Goal: Task Accomplishment & Management: Use online tool/utility

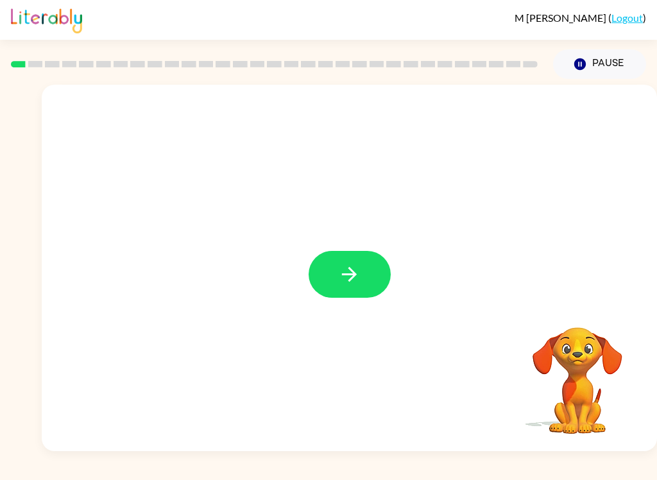
click at [343, 267] on icon "button" at bounding box center [349, 274] width 22 height 22
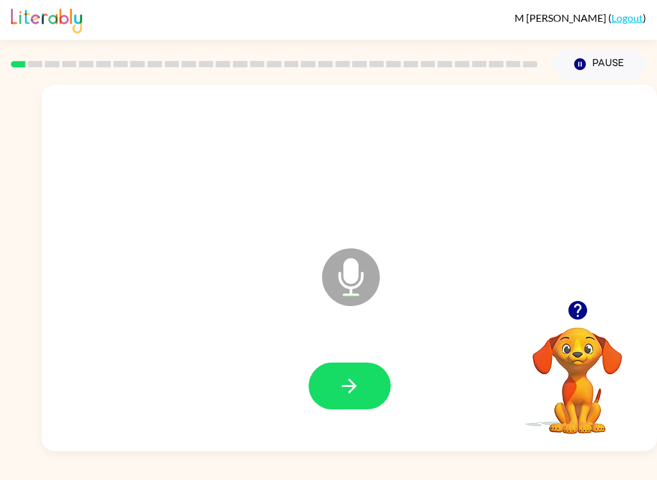
click at [336, 385] on button "button" at bounding box center [349, 385] width 82 height 47
click at [335, 381] on button "button" at bounding box center [349, 385] width 82 height 47
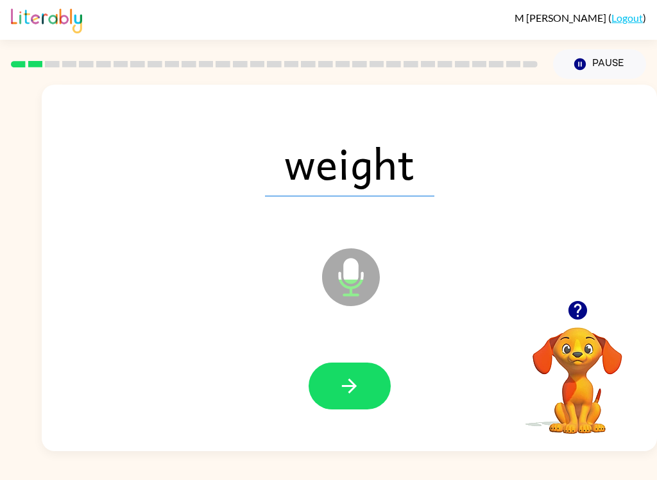
click at [336, 383] on button "button" at bounding box center [349, 385] width 82 height 47
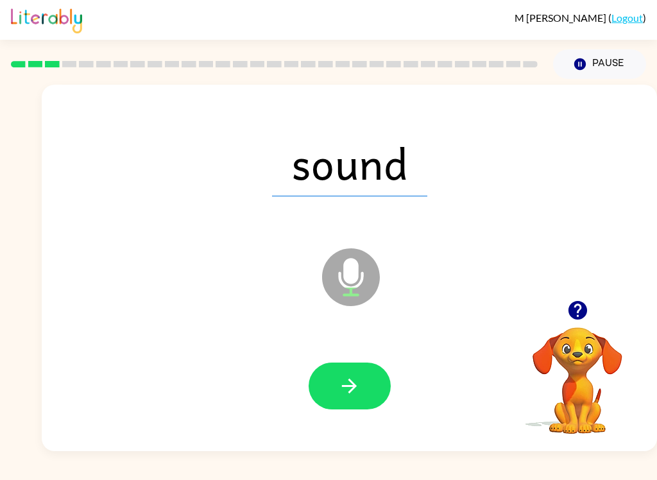
click at [337, 378] on button "button" at bounding box center [349, 385] width 82 height 47
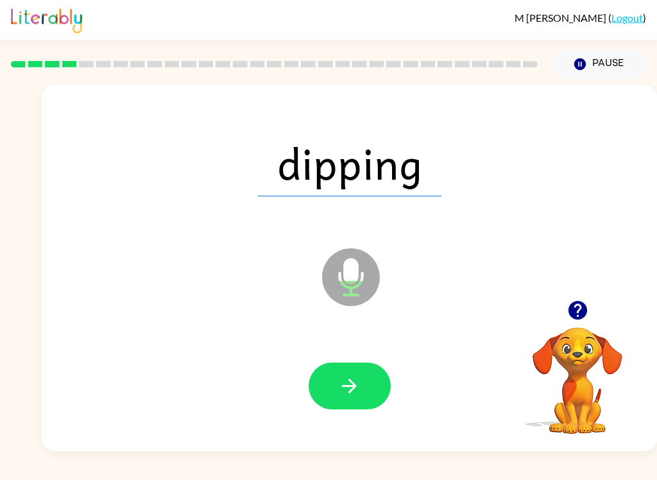
click at [336, 387] on button "button" at bounding box center [349, 385] width 82 height 47
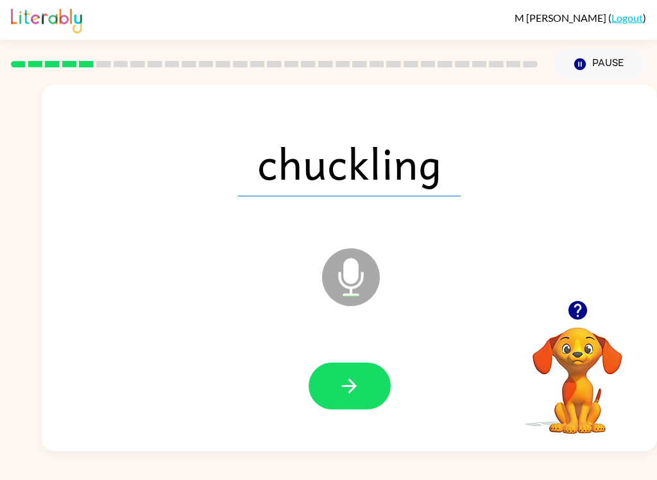
click at [358, 389] on icon "button" at bounding box center [349, 385] width 22 height 22
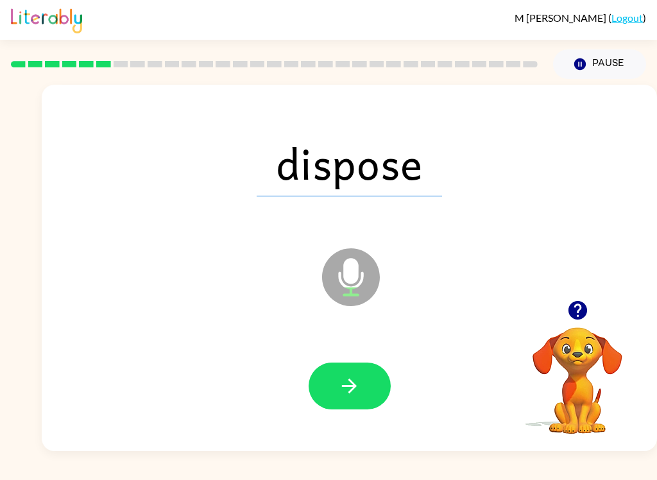
click at [342, 386] on icon "button" at bounding box center [349, 385] width 15 height 15
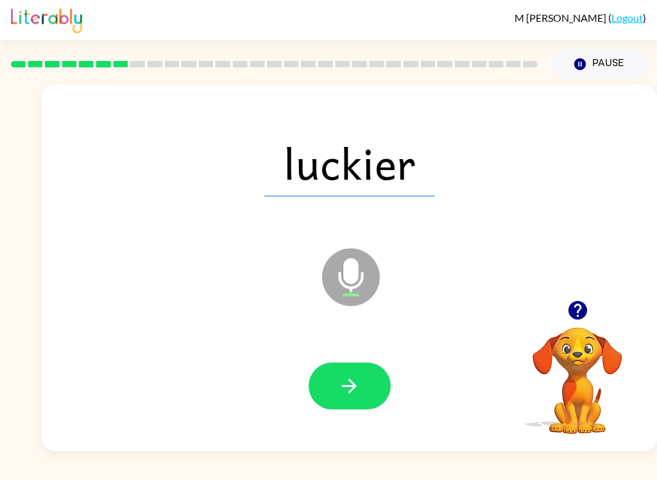
click at [339, 380] on icon "button" at bounding box center [349, 385] width 22 height 22
click at [336, 396] on button "button" at bounding box center [349, 385] width 82 height 47
click at [339, 390] on icon "button" at bounding box center [349, 385] width 22 height 22
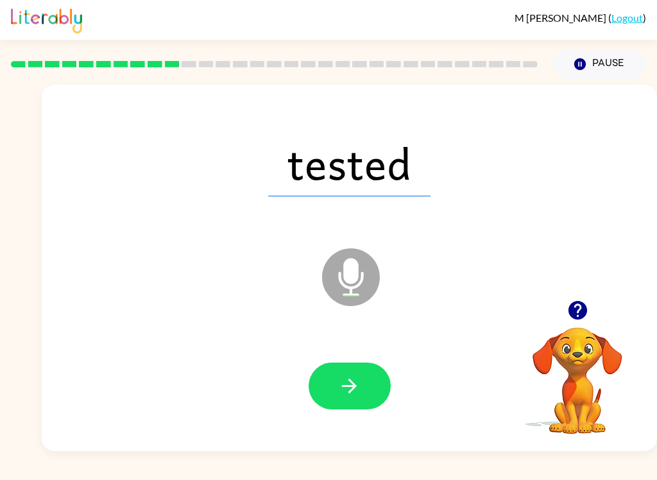
click at [339, 383] on icon "button" at bounding box center [349, 385] width 22 height 22
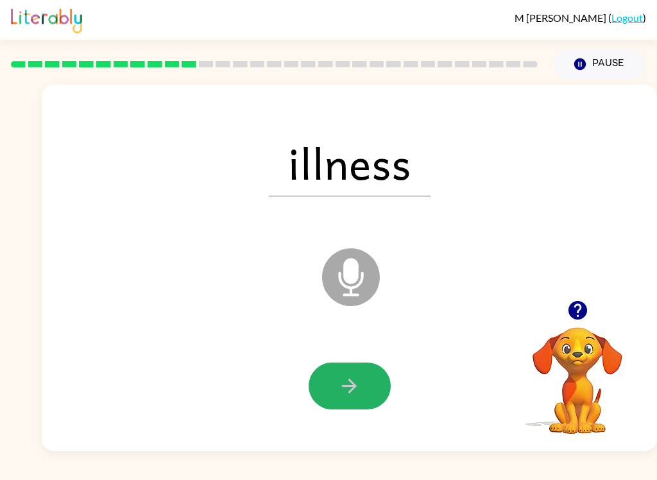
click at [329, 379] on button "button" at bounding box center [349, 385] width 82 height 47
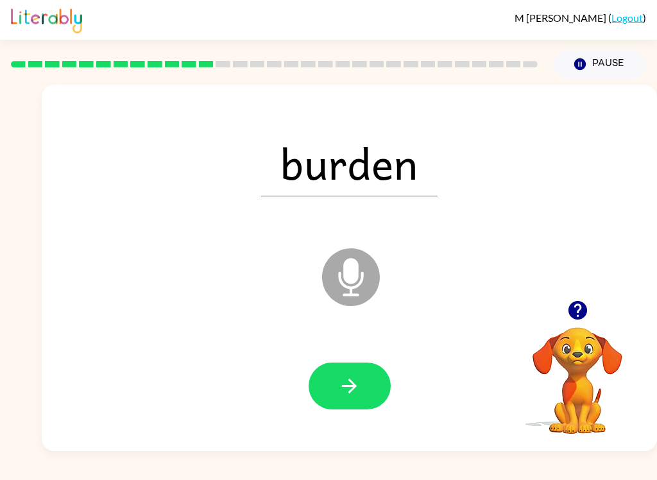
click at [327, 378] on button "button" at bounding box center [349, 385] width 82 height 47
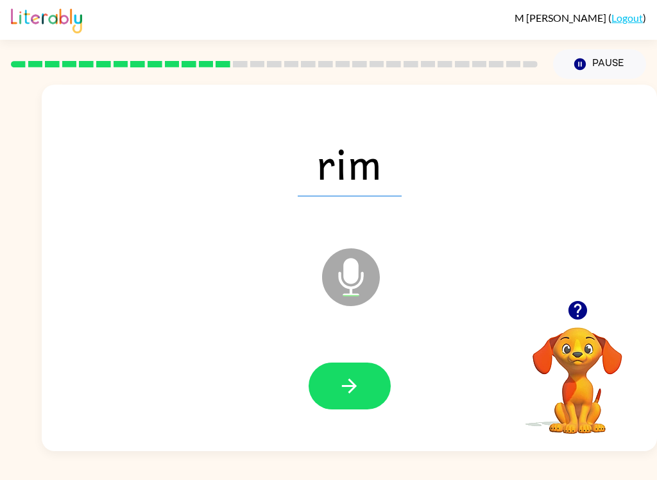
click at [337, 386] on button "button" at bounding box center [349, 385] width 82 height 47
click at [340, 385] on icon "button" at bounding box center [349, 385] width 22 height 22
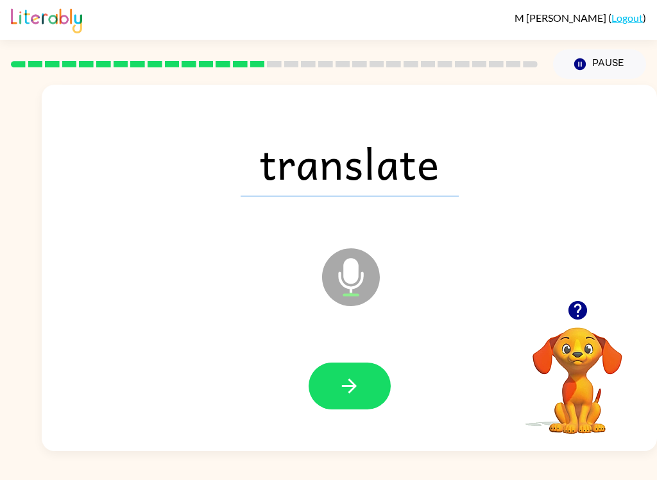
click at [376, 393] on button "button" at bounding box center [349, 385] width 82 height 47
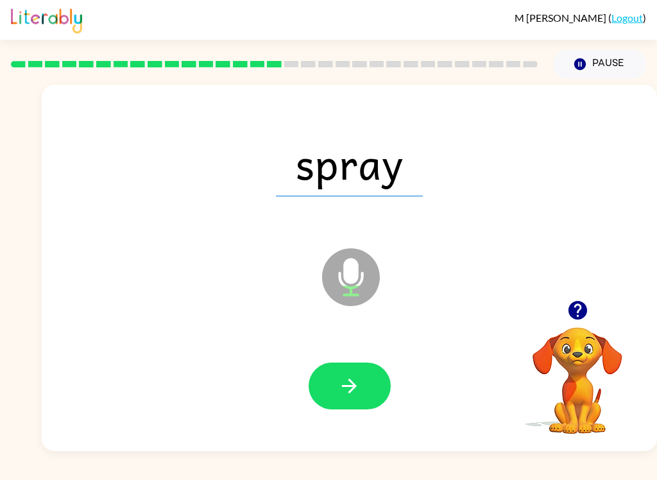
click at [340, 386] on icon "button" at bounding box center [349, 385] width 22 height 22
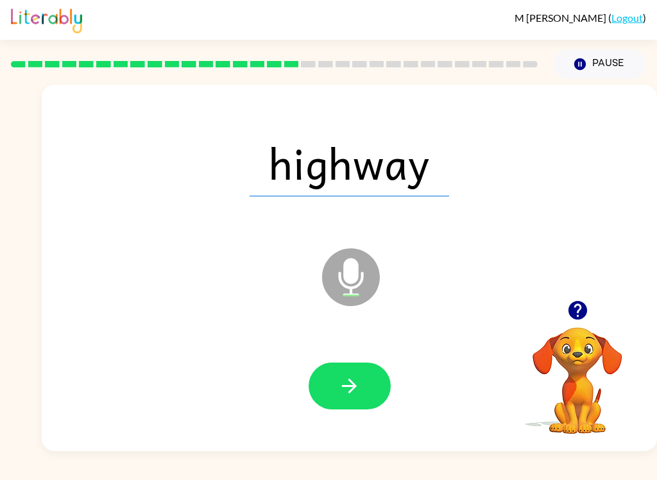
click at [342, 389] on icon "button" at bounding box center [349, 385] width 22 height 22
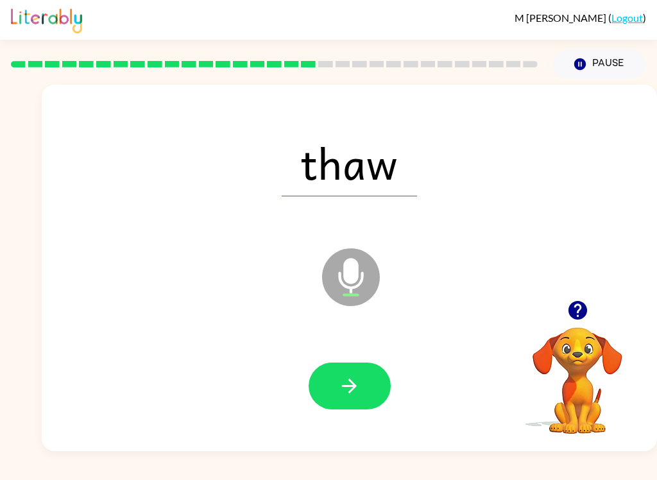
click at [339, 380] on icon "button" at bounding box center [349, 385] width 22 height 22
click at [331, 399] on button "button" at bounding box center [349, 385] width 82 height 47
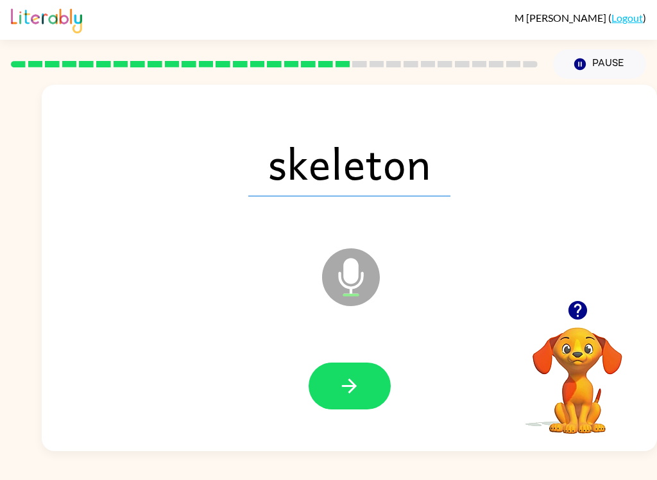
click at [346, 394] on icon "button" at bounding box center [349, 385] width 22 height 22
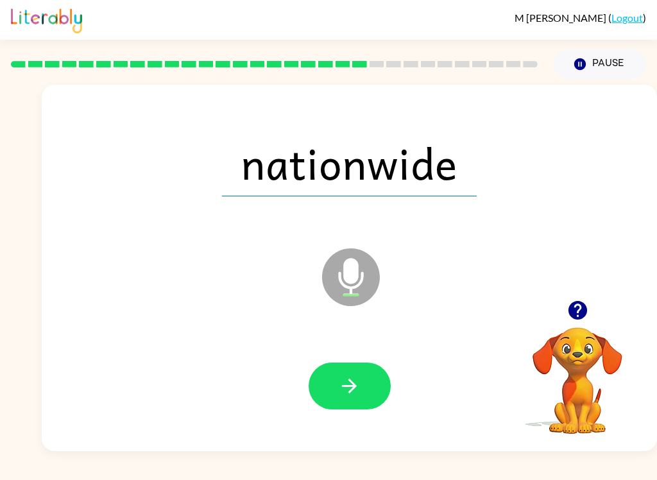
click at [337, 392] on button "button" at bounding box center [349, 385] width 82 height 47
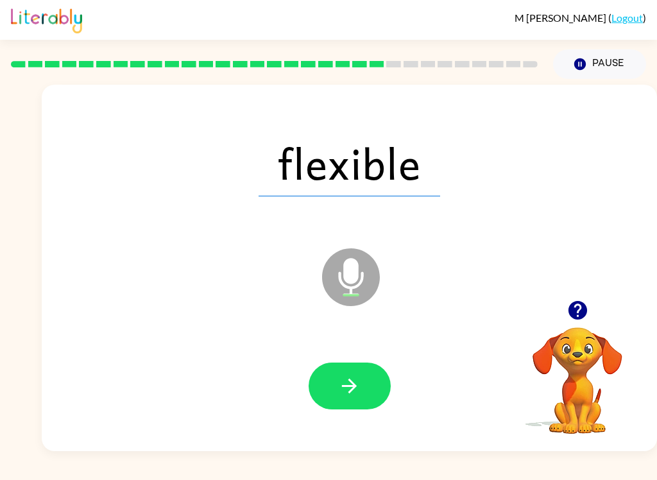
click at [344, 384] on icon "button" at bounding box center [349, 385] width 22 height 22
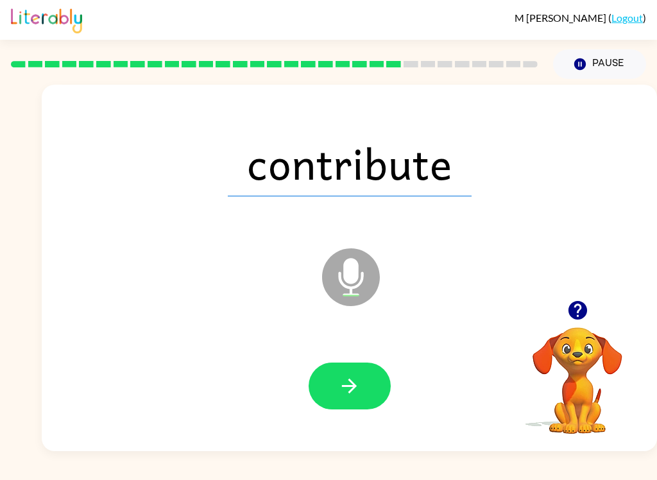
click at [344, 362] on button "button" at bounding box center [349, 385] width 82 height 47
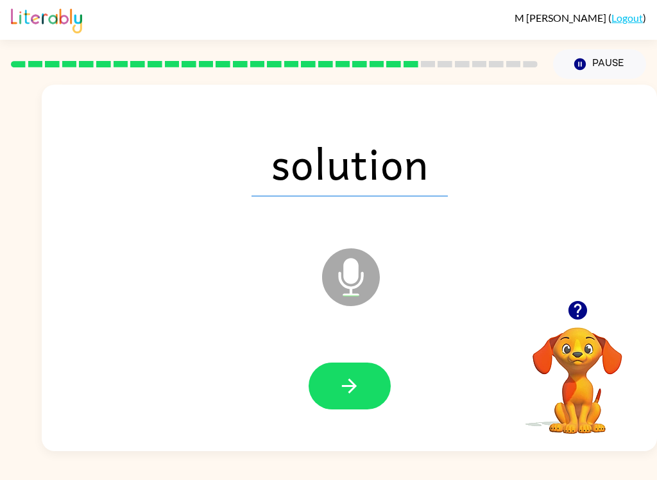
click at [337, 387] on button "button" at bounding box center [349, 385] width 82 height 47
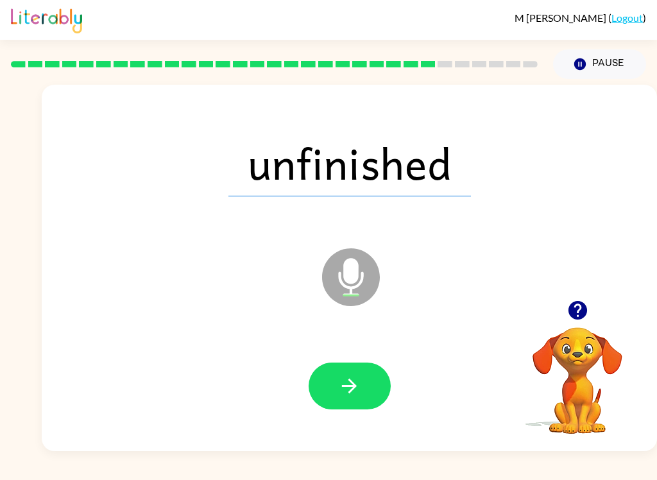
click at [338, 387] on icon "button" at bounding box center [349, 385] width 22 height 22
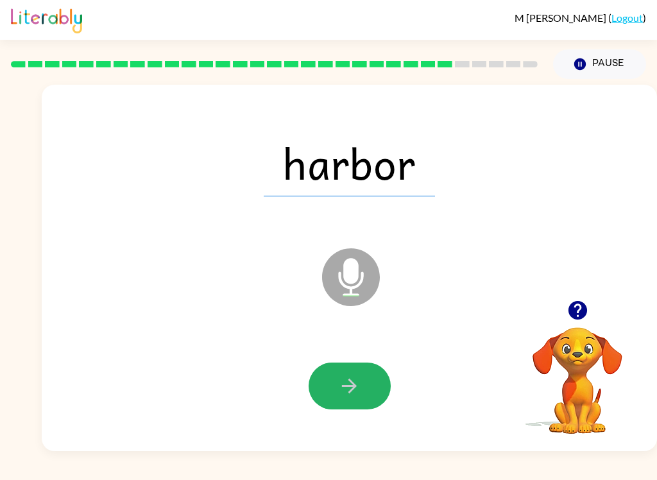
click at [340, 380] on icon "button" at bounding box center [349, 385] width 22 height 22
click at [337, 387] on button "button" at bounding box center [349, 385] width 82 height 47
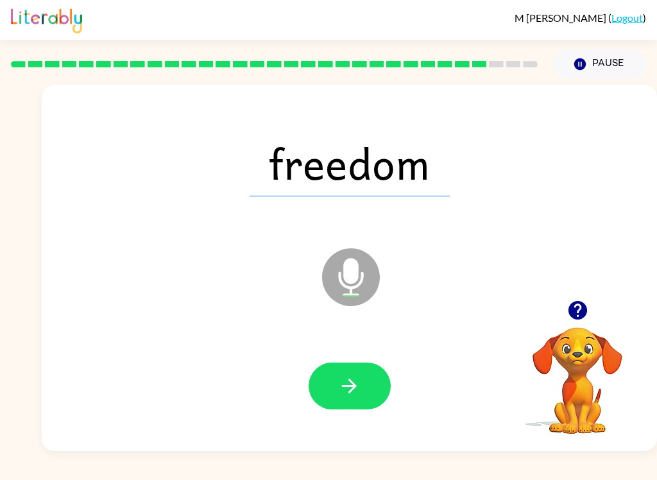
click at [320, 386] on button "button" at bounding box center [349, 385] width 82 height 47
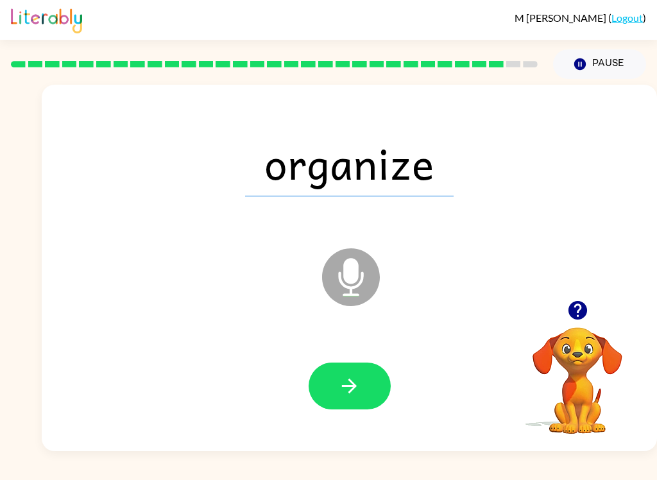
click at [342, 395] on icon "button" at bounding box center [349, 385] width 22 height 22
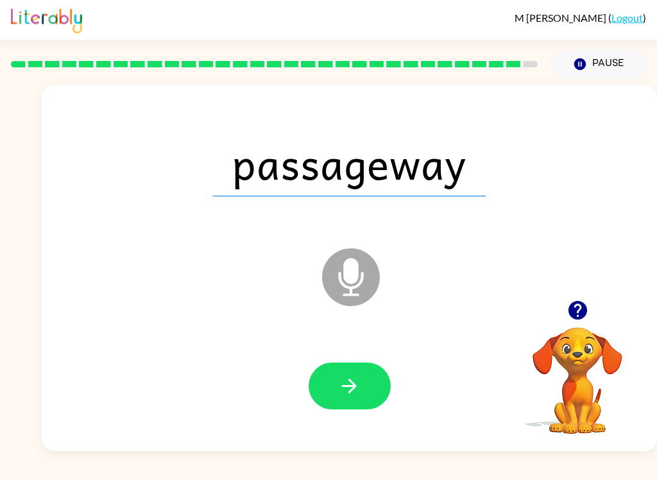
click at [346, 401] on button "button" at bounding box center [349, 385] width 82 height 47
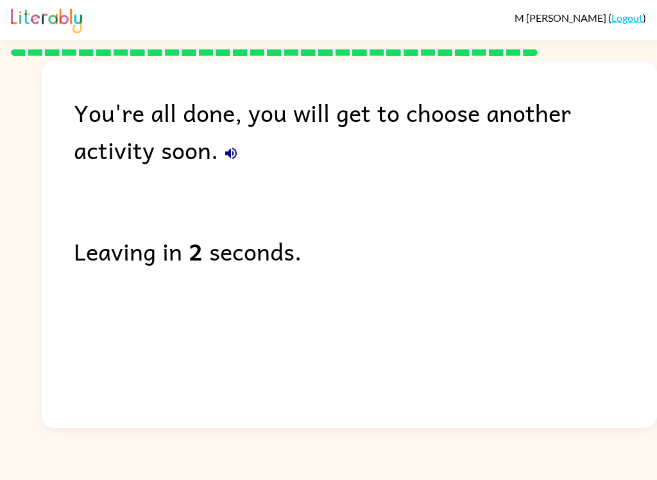
click at [225, 156] on icon "button" at bounding box center [231, 153] width 12 height 12
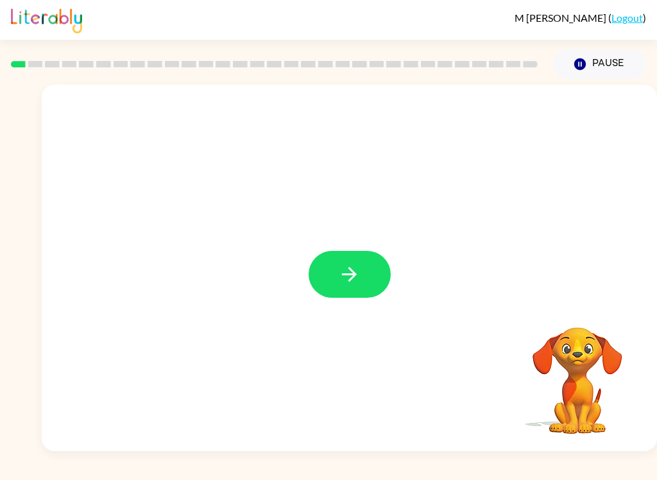
click at [332, 271] on button "button" at bounding box center [349, 274] width 82 height 47
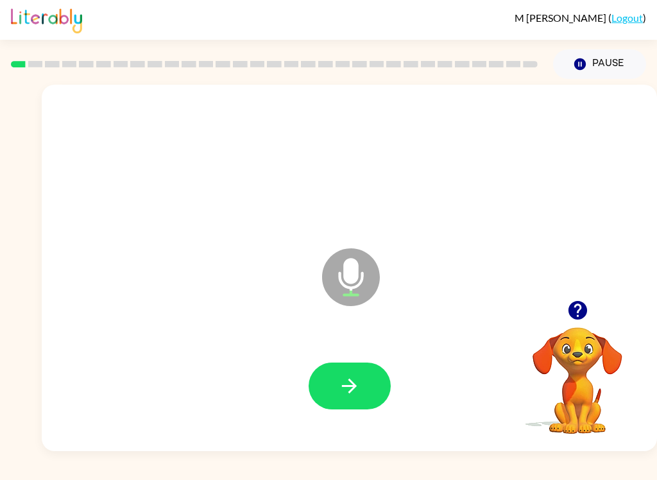
click at [331, 381] on button "button" at bounding box center [349, 385] width 82 height 47
click at [326, 386] on button "button" at bounding box center [349, 385] width 82 height 47
click at [331, 388] on button "button" at bounding box center [349, 385] width 82 height 47
click at [340, 385] on icon "button" at bounding box center [349, 385] width 22 height 22
click at [348, 390] on icon "button" at bounding box center [349, 385] width 22 height 22
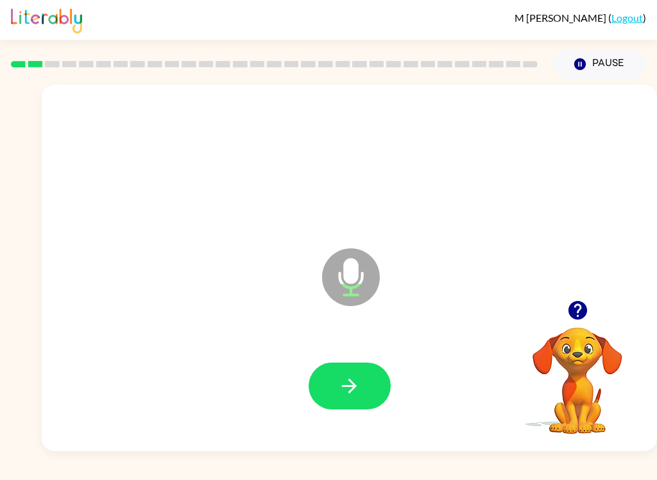
click at [336, 386] on button "button" at bounding box center [349, 385] width 82 height 47
click at [342, 381] on icon "button" at bounding box center [349, 385] width 22 height 22
click at [331, 394] on button "button" at bounding box center [349, 385] width 82 height 47
click at [344, 387] on icon "button" at bounding box center [349, 385] width 15 height 15
click at [332, 392] on button "button" at bounding box center [349, 385] width 82 height 47
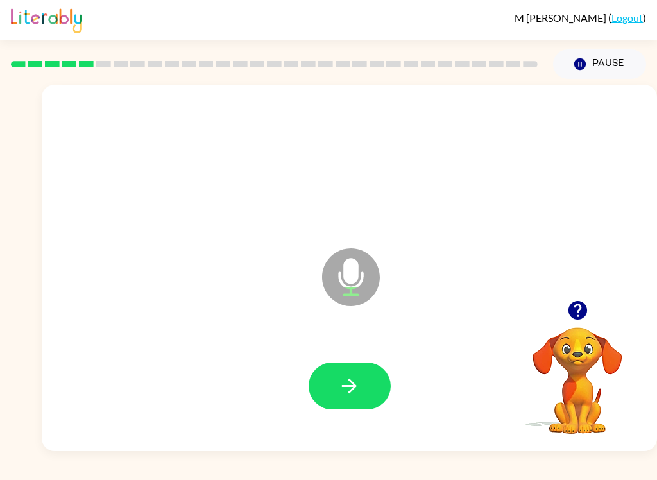
click at [329, 381] on button "button" at bounding box center [349, 385] width 82 height 47
click at [333, 384] on button "button" at bounding box center [349, 385] width 82 height 47
click at [346, 389] on icon "button" at bounding box center [349, 385] width 22 height 22
click at [346, 381] on icon "button" at bounding box center [349, 385] width 22 height 22
click at [336, 379] on button "button" at bounding box center [349, 385] width 82 height 47
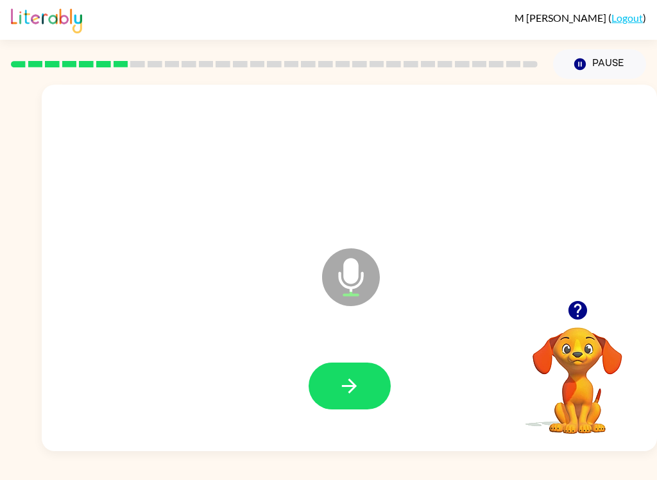
click at [331, 374] on button "button" at bounding box center [349, 385] width 82 height 47
click at [327, 385] on button "button" at bounding box center [349, 385] width 82 height 47
click at [572, 312] on icon "button" at bounding box center [576, 310] width 19 height 19
click at [344, 390] on icon "button" at bounding box center [349, 385] width 22 height 22
click at [330, 392] on button "button" at bounding box center [349, 385] width 82 height 47
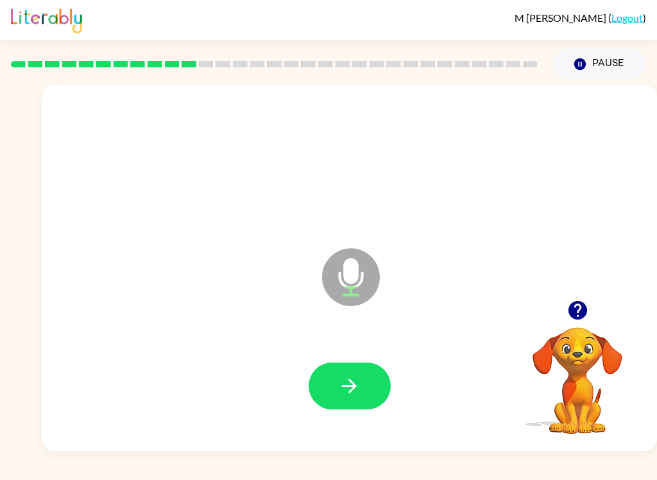
click at [331, 392] on button "button" at bounding box center [349, 385] width 82 height 47
click at [334, 383] on button "button" at bounding box center [349, 385] width 82 height 47
click at [345, 401] on button "button" at bounding box center [349, 385] width 82 height 47
click at [582, 299] on icon "button" at bounding box center [577, 310] width 22 height 22
click at [346, 381] on icon "button" at bounding box center [349, 385] width 22 height 22
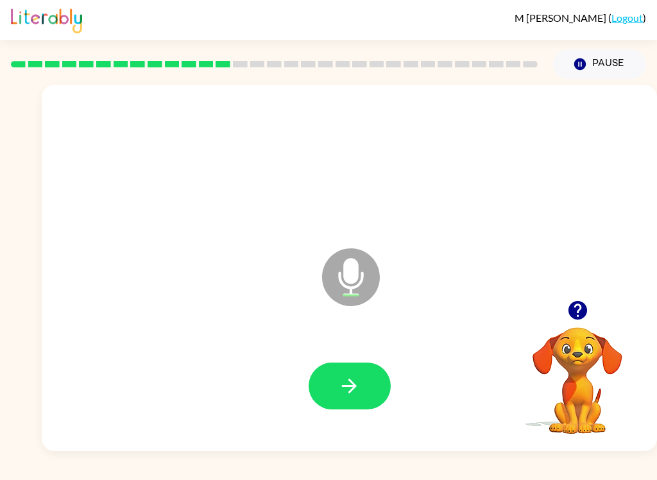
click at [354, 392] on icon "button" at bounding box center [349, 385] width 22 height 22
click at [353, 389] on icon "button" at bounding box center [349, 385] width 15 height 15
click at [355, 381] on icon "button" at bounding box center [349, 385] width 22 height 22
click at [341, 383] on icon "button" at bounding box center [349, 385] width 22 height 22
click at [328, 403] on button "button" at bounding box center [349, 385] width 82 height 47
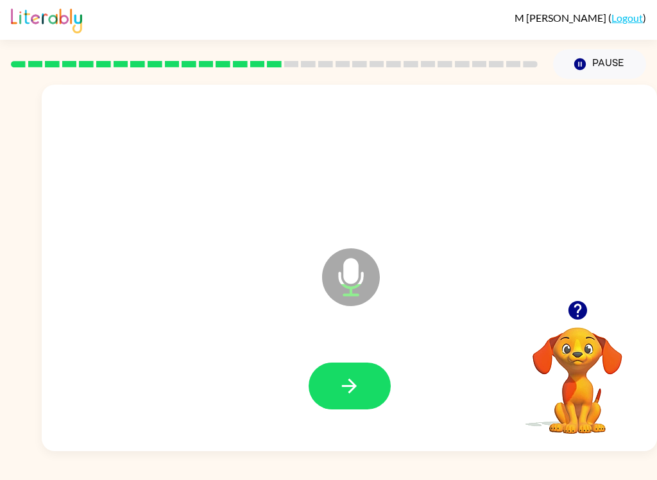
click at [355, 392] on icon "button" at bounding box center [349, 385] width 22 height 22
click at [339, 397] on icon "button" at bounding box center [349, 385] width 22 height 22
click at [339, 391] on icon "button" at bounding box center [349, 385] width 22 height 22
click at [346, 389] on icon "button" at bounding box center [349, 385] width 22 height 22
click at [337, 374] on button "button" at bounding box center [349, 385] width 82 height 47
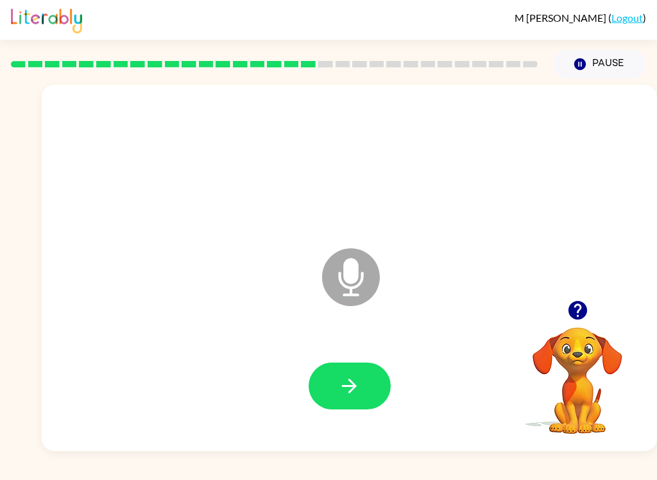
click at [351, 391] on icon "button" at bounding box center [349, 385] width 15 height 15
click at [346, 390] on icon "button" at bounding box center [349, 385] width 22 height 22
click at [362, 394] on button "button" at bounding box center [349, 385] width 82 height 47
click at [345, 392] on icon "button" at bounding box center [349, 385] width 22 height 22
click at [350, 370] on button "button" at bounding box center [349, 385] width 82 height 47
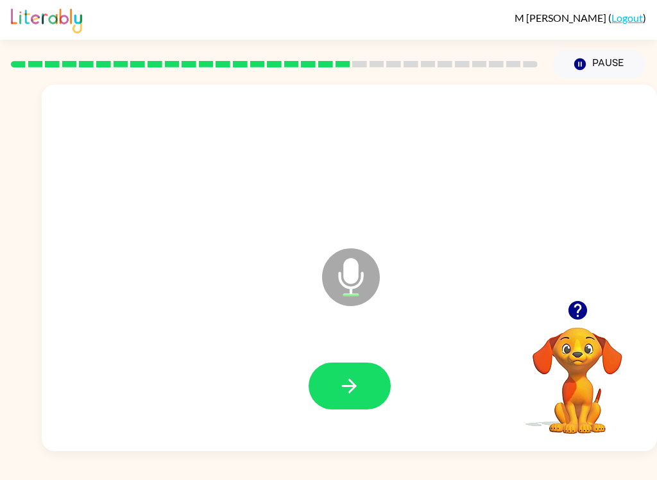
click at [355, 395] on icon "button" at bounding box center [349, 385] width 22 height 22
click at [358, 388] on icon "button" at bounding box center [349, 385] width 22 height 22
click at [369, 384] on button "button" at bounding box center [349, 385] width 82 height 47
click at [364, 389] on button "button" at bounding box center [349, 385] width 82 height 47
click at [346, 374] on icon "button" at bounding box center [349, 385] width 22 height 22
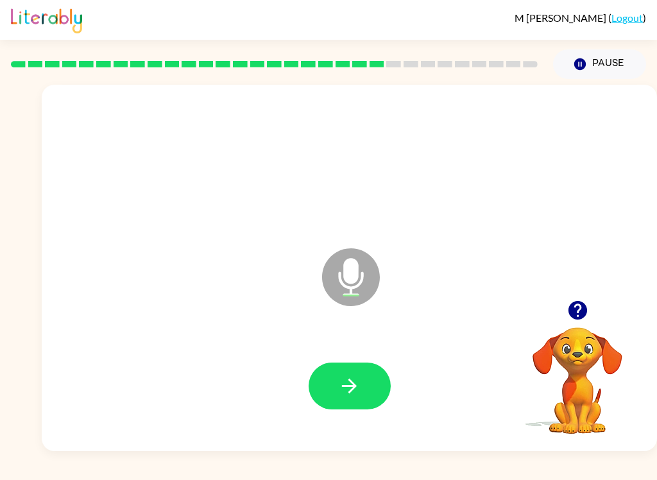
click at [333, 376] on button "button" at bounding box center [349, 385] width 82 height 47
click at [328, 392] on button "button" at bounding box center [349, 385] width 82 height 47
click at [333, 403] on button "button" at bounding box center [349, 385] width 82 height 47
click at [341, 380] on icon "button" at bounding box center [349, 385] width 22 height 22
click at [351, 380] on icon "button" at bounding box center [349, 385] width 15 height 15
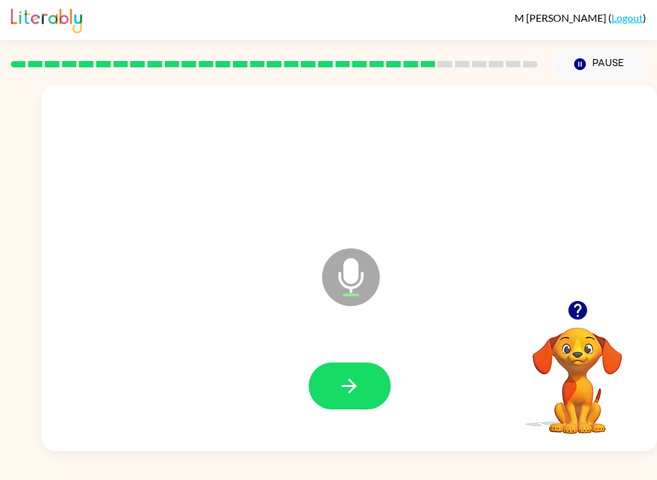
click at [329, 386] on button "button" at bounding box center [349, 385] width 82 height 47
click at [333, 390] on button "button" at bounding box center [349, 385] width 82 height 47
click at [334, 383] on button "button" at bounding box center [349, 385] width 82 height 47
click at [330, 391] on button "button" at bounding box center [349, 385] width 82 height 47
click at [344, 396] on icon "button" at bounding box center [349, 385] width 22 height 22
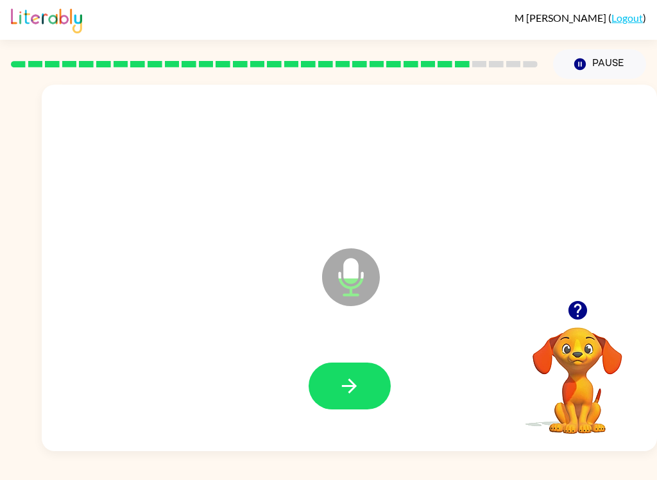
click at [336, 383] on button "button" at bounding box center [349, 385] width 82 height 47
click at [355, 389] on icon "button" at bounding box center [349, 385] width 22 height 22
click at [325, 407] on button "button" at bounding box center [349, 385] width 82 height 47
click at [333, 396] on button "button" at bounding box center [349, 385] width 82 height 47
click at [332, 390] on button "button" at bounding box center [349, 385] width 82 height 47
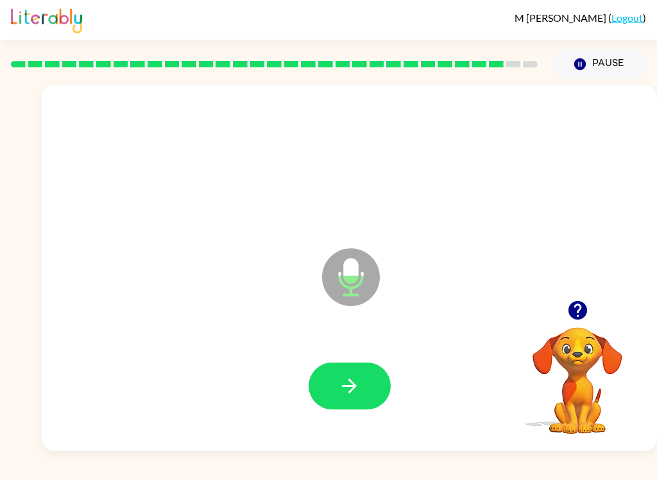
click at [344, 395] on icon "button" at bounding box center [349, 385] width 22 height 22
click at [353, 386] on icon "button" at bounding box center [349, 385] width 15 height 15
click at [357, 399] on button "button" at bounding box center [349, 385] width 82 height 47
